Goal: Transaction & Acquisition: Purchase product/service

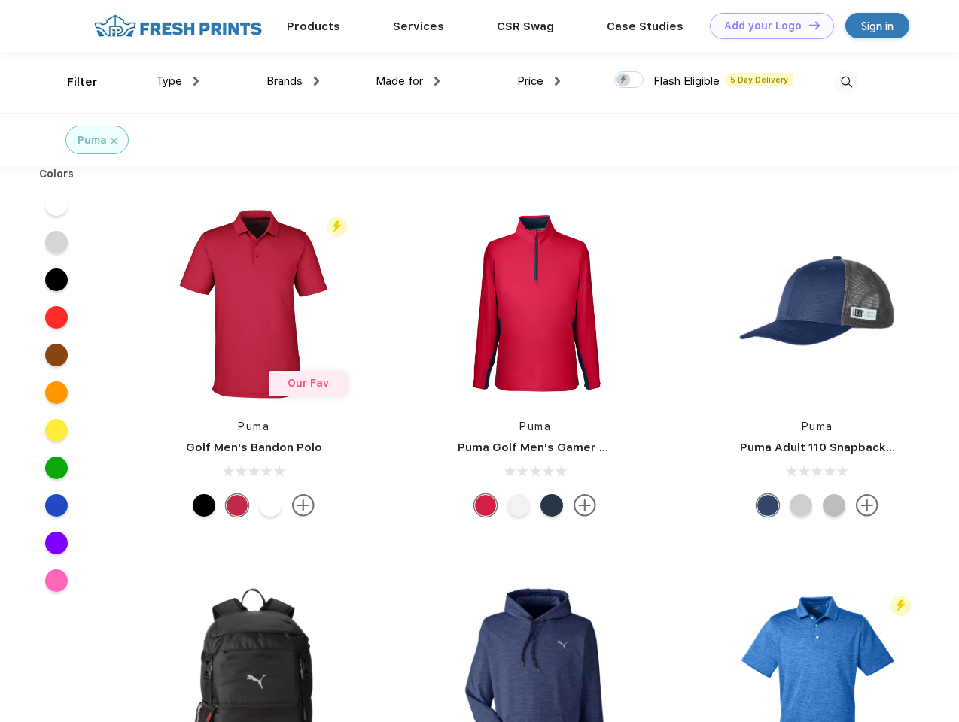
scroll to position [1, 0]
click at [766, 26] on link "Add your Logo Design Tool" at bounding box center [772, 26] width 124 height 26
click at [0, 0] on div "Design Tool" at bounding box center [0, 0] width 0 height 0
click at [807, 25] on link "Add your Logo Design Tool" at bounding box center [772, 26] width 124 height 26
click at [72, 82] on div "Filter" at bounding box center [82, 82] width 31 height 17
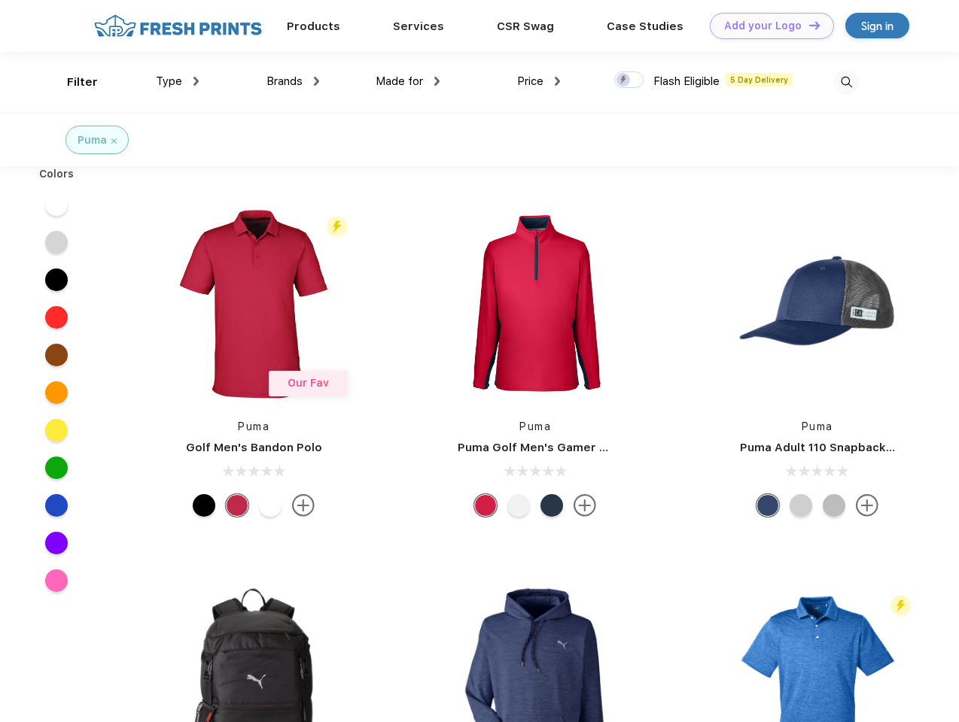
click at [178, 81] on span "Type" at bounding box center [169, 81] width 26 height 14
click at [293, 81] on span "Brands" at bounding box center [284, 81] width 36 height 14
click at [408, 81] on span "Made for" at bounding box center [398, 81] width 47 height 14
click at [539, 81] on span "Price" at bounding box center [530, 81] width 26 height 14
click at [629, 81] on div at bounding box center [628, 79] width 29 height 17
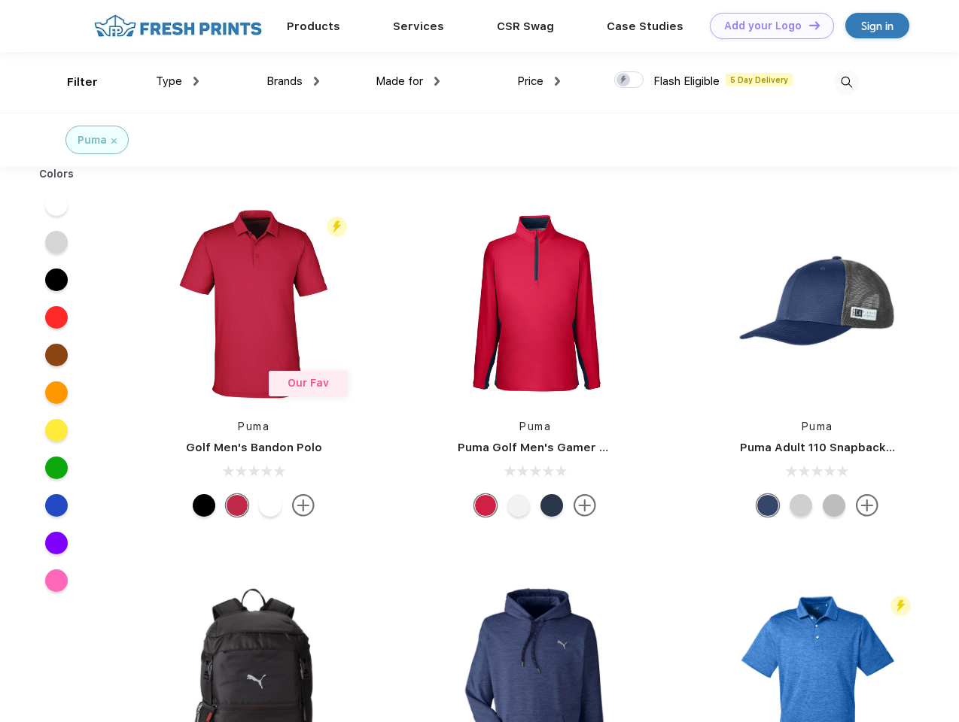
click at [624, 81] on input "checkbox" at bounding box center [619, 76] width 10 height 10
click at [846, 82] on img at bounding box center [846, 82] width 25 height 25
